Goal: Check status: Check status

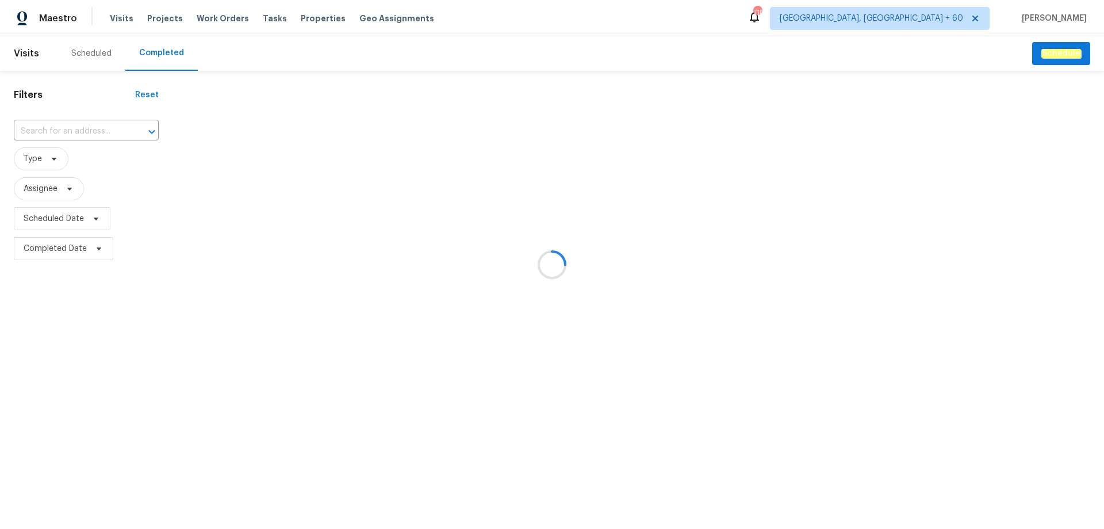
click at [100, 126] on div at bounding box center [552, 264] width 1104 height 529
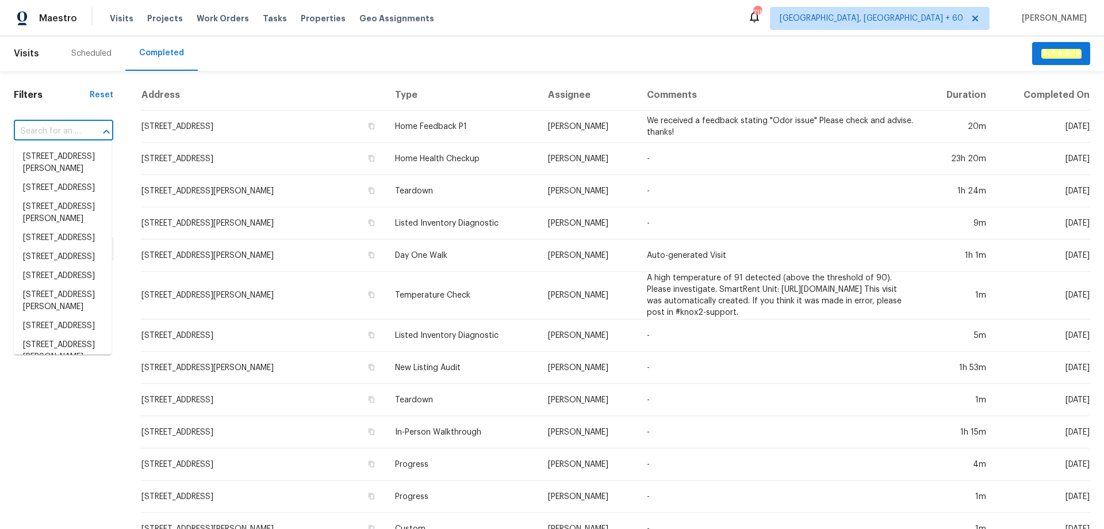
click at [67, 131] on input "text" at bounding box center [47, 132] width 67 height 18
paste input "[STREET_ADDRESS]"
type input "[STREET_ADDRESS]"
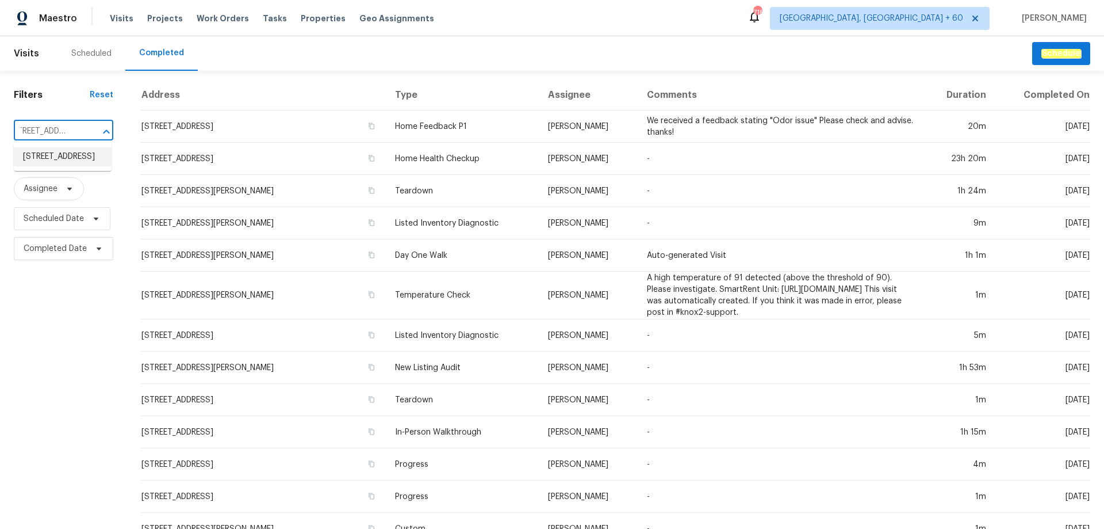
click at [62, 163] on li "[STREET_ADDRESS]" at bounding box center [63, 156] width 98 height 19
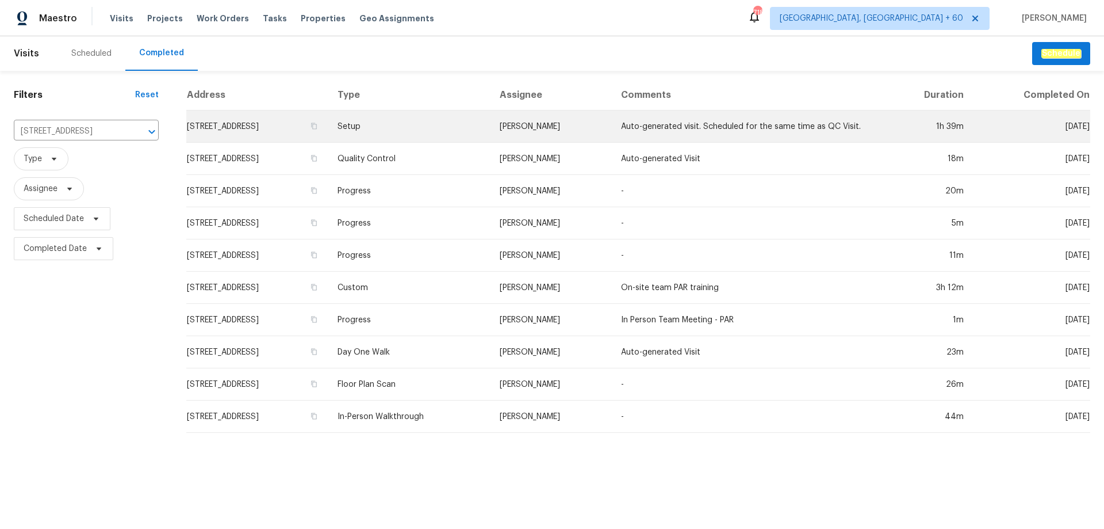
click at [451, 124] on td "Setup" at bounding box center [409, 126] width 162 height 32
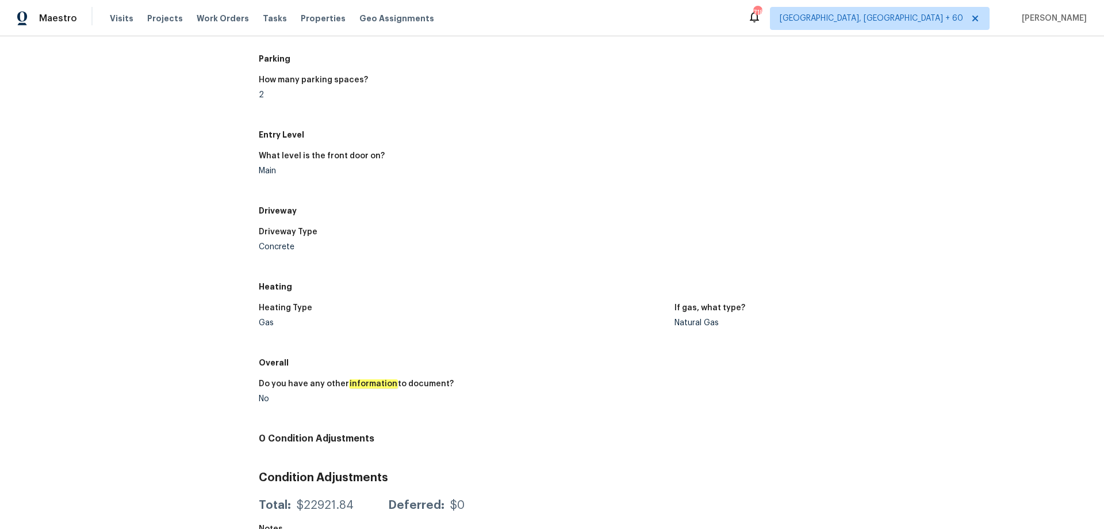
scroll to position [1093, 0]
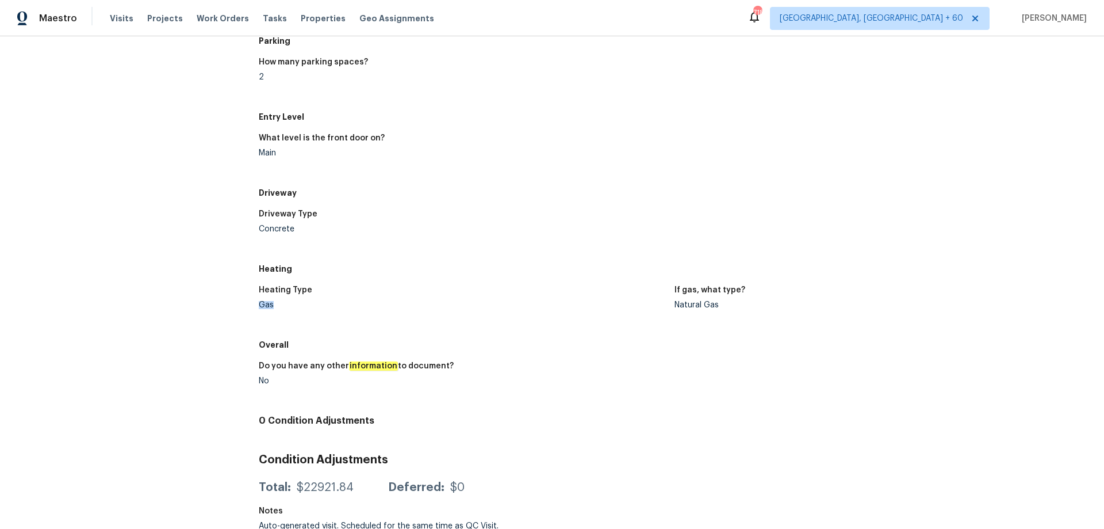
drag, startPoint x: 251, startPoint y: 308, endPoint x: 281, endPoint y: 305, distance: 30.0
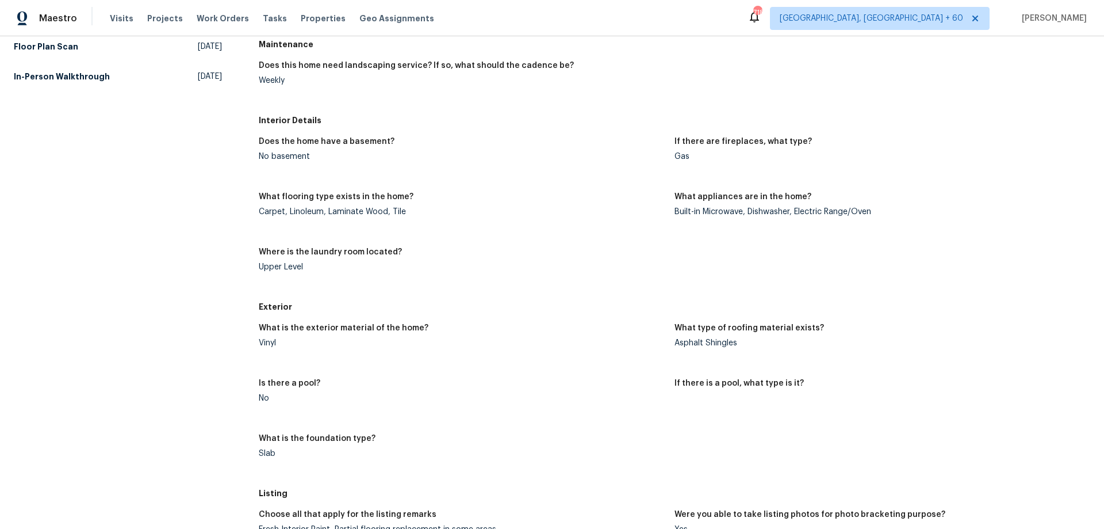
scroll to position [58, 0]
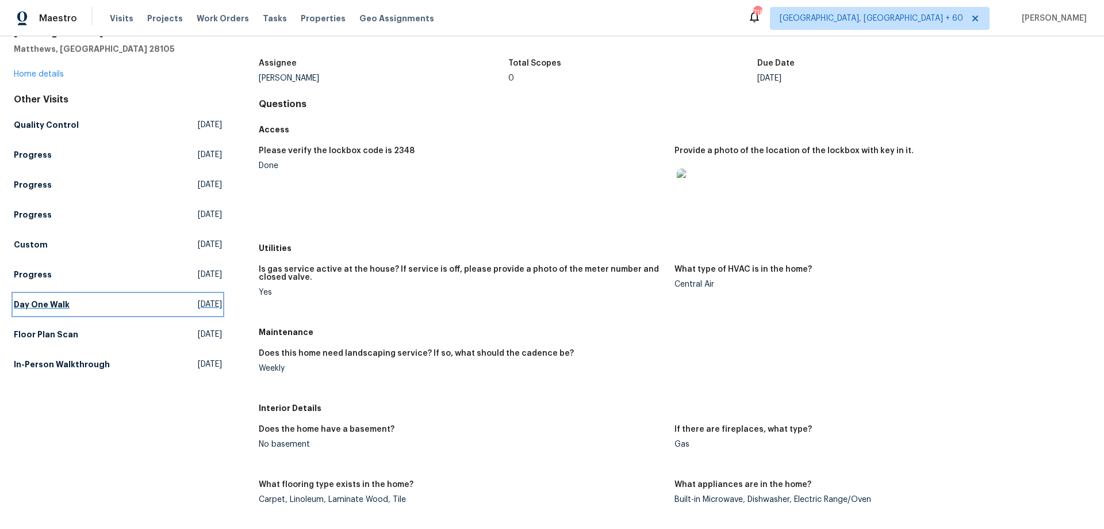
click at [50, 311] on link "Day One Walk [DATE]" at bounding box center [118, 304] width 208 height 21
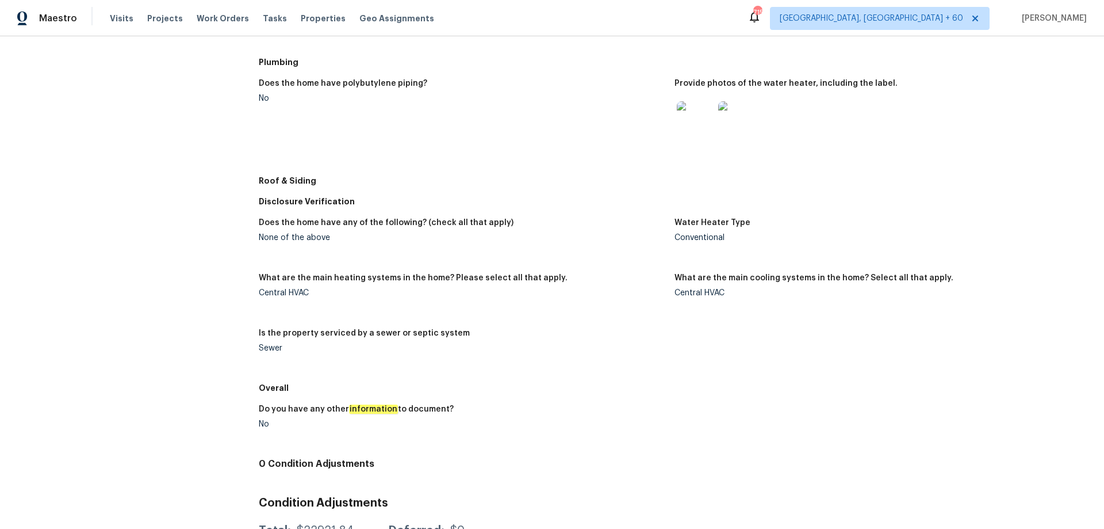
scroll to position [114, 0]
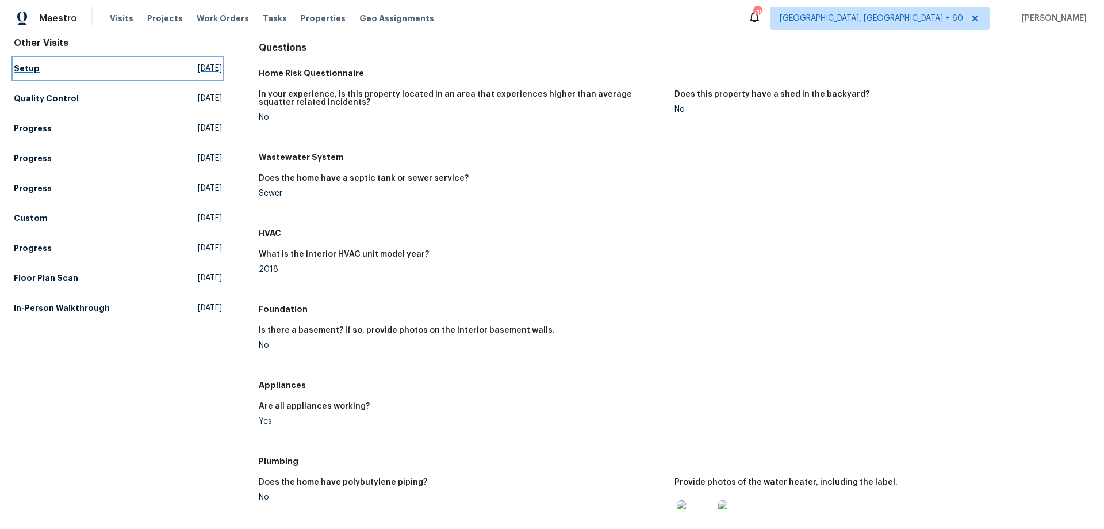
click at [83, 78] on link "Setup [DATE]" at bounding box center [118, 68] width 208 height 21
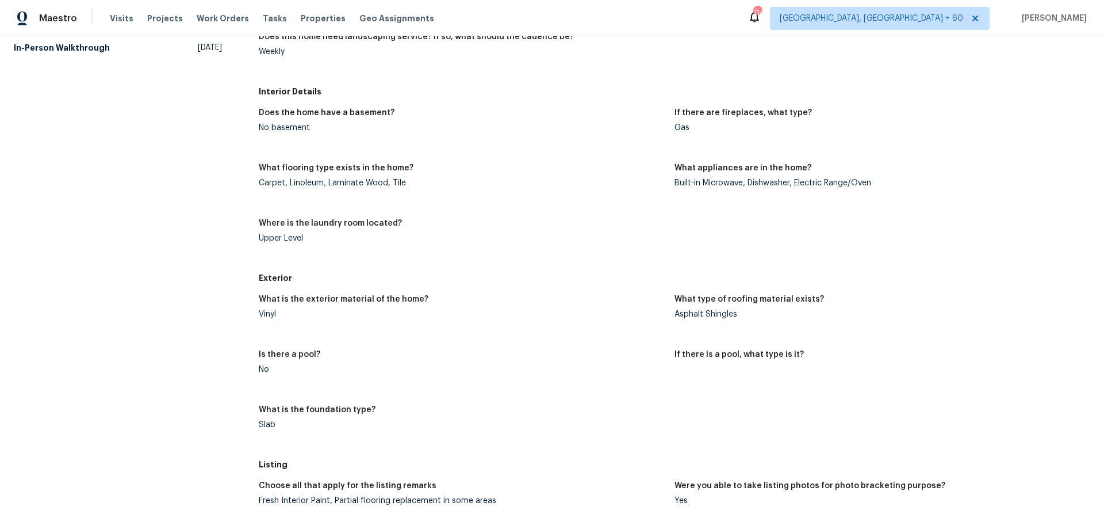
scroll to position [1084, 0]
